Goal: Task Accomplishment & Management: Manage account settings

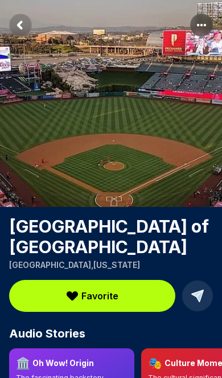
click at [23, 25] on rect "Return to previous page" at bounding box center [20, 25] width 23 height 23
click at [19, 25] on icon "Return to previous page" at bounding box center [19, 25] width 3 height 6
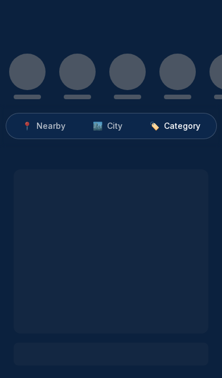
scroll to position [55, 0]
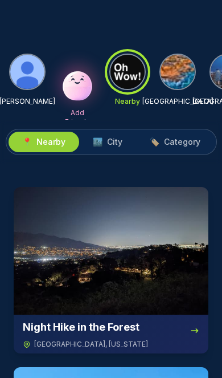
click at [201, 20] on icon at bounding box center [196, 20] width 11 height 11
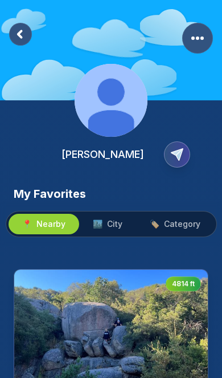
click at [200, 37] on rect "More Options" at bounding box center [198, 38] width 31 height 31
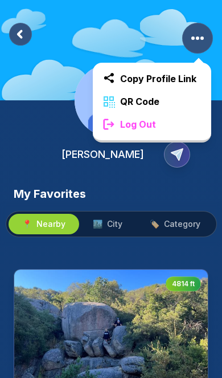
click at [169, 122] on div "Log Out" at bounding box center [152, 124] width 119 height 23
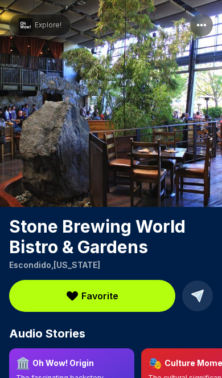
click at [40, 23] on span "Explore!" at bounding box center [48, 25] width 27 height 9
